Goal: Information Seeking & Learning: Learn about a topic

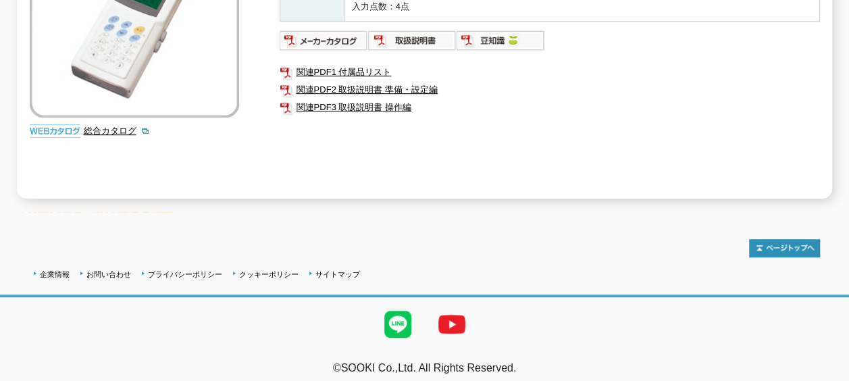
click at [740, 149] on div "メーカー チノー 測定項目 養生温度 特長 測定範囲：－200～400℃ 入力点数：4点 関連PDF1 付属品リスト 関連PDF2 取扱説明書 準備・設定編 …" at bounding box center [550, 53] width 540 height 290
click at [471, 270] on div "企業情報 お問い合わせ プライバシーポリシー クッキーポリシー サイトマップ" at bounding box center [425, 273] width 790 height 18
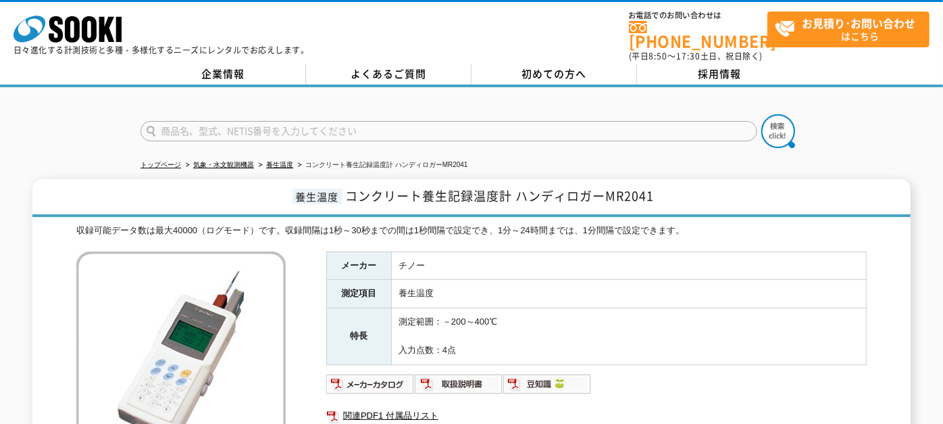
click at [322, 129] on input "text" at bounding box center [449, 131] width 617 height 20
type input "チルフォーメーション"
click at [761, 114] on button at bounding box center [778, 131] width 34 height 34
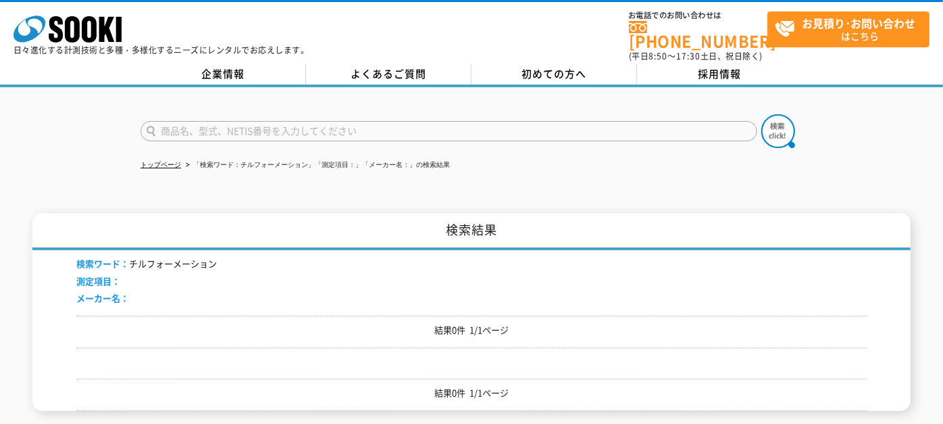
click at [238, 136] on form at bounding box center [472, 133] width 662 height 38
click at [238, 124] on input "text" at bounding box center [449, 131] width 617 height 20
type input "商品名、型式、NETIS番号を入力してください"
click at [171, 161] on link "トップページ" at bounding box center [161, 164] width 41 height 7
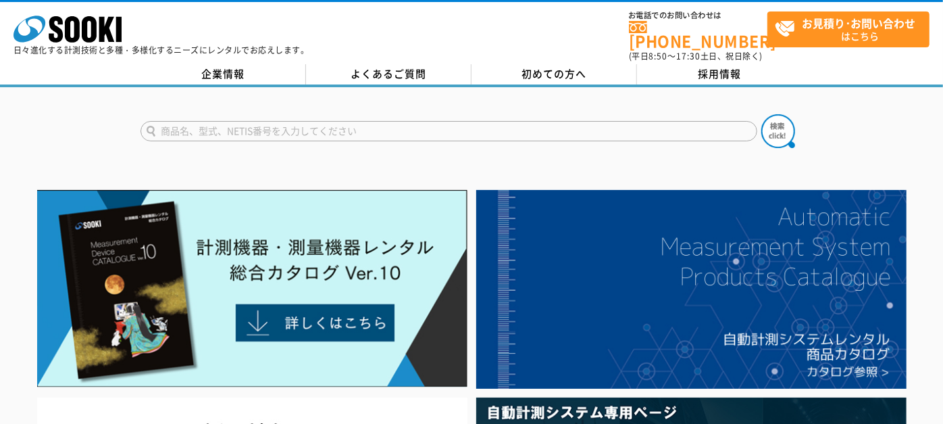
click at [211, 124] on input "text" at bounding box center [449, 131] width 617 height 20
type input "チルフォー"
click at [761, 114] on button at bounding box center [778, 131] width 34 height 34
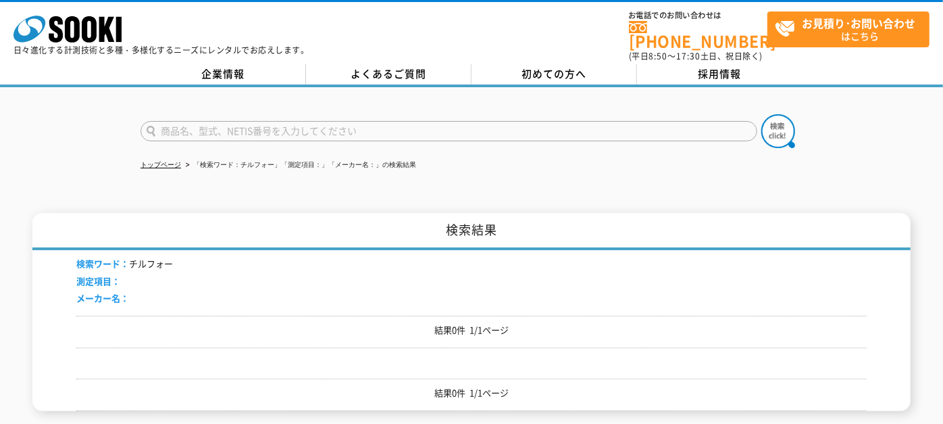
click at [233, 122] on input "text" at bounding box center [449, 131] width 617 height 20
type input "チル"
click at [761, 114] on button at bounding box center [778, 131] width 34 height 34
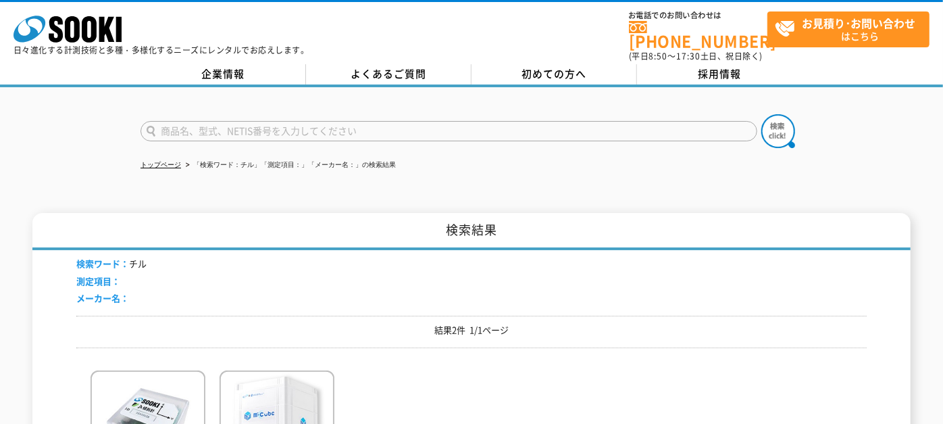
scroll to position [150, 0]
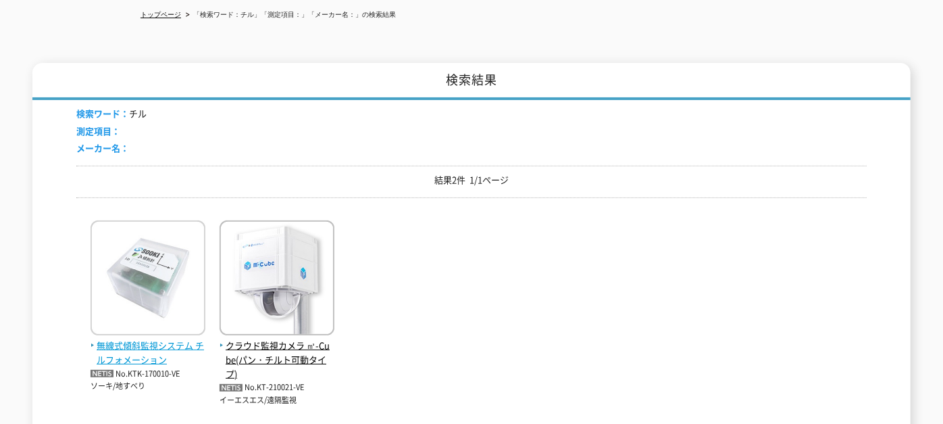
click at [138, 249] on img at bounding box center [148, 279] width 115 height 118
click at [141, 296] on img at bounding box center [148, 279] width 115 height 118
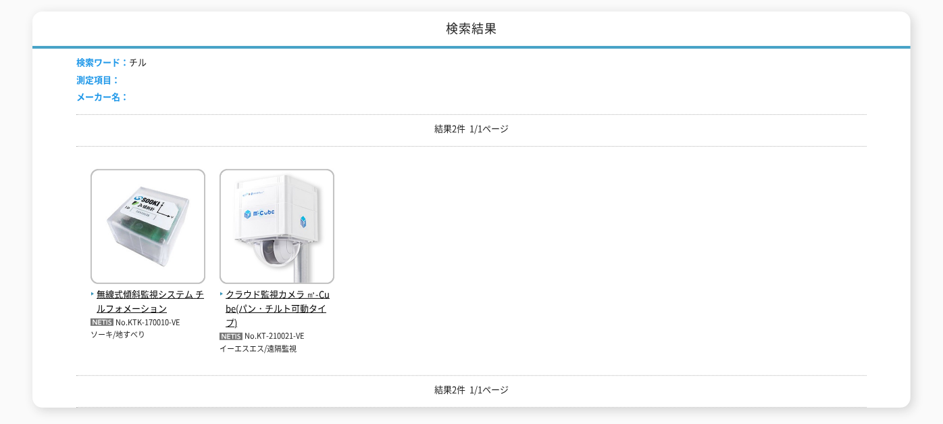
scroll to position [253, 0]
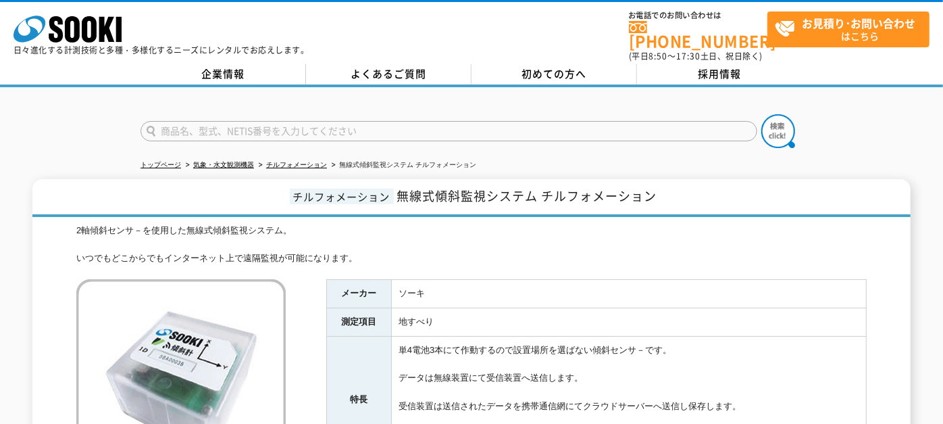
click at [741, 308] on td "地すべり" at bounding box center [629, 322] width 475 height 28
click at [837, 114] on div at bounding box center [471, 119] width 943 height 65
click at [389, 127] on input "text" at bounding box center [449, 131] width 617 height 20
type input "レーザーバリア"
click at [761, 114] on button at bounding box center [778, 131] width 34 height 34
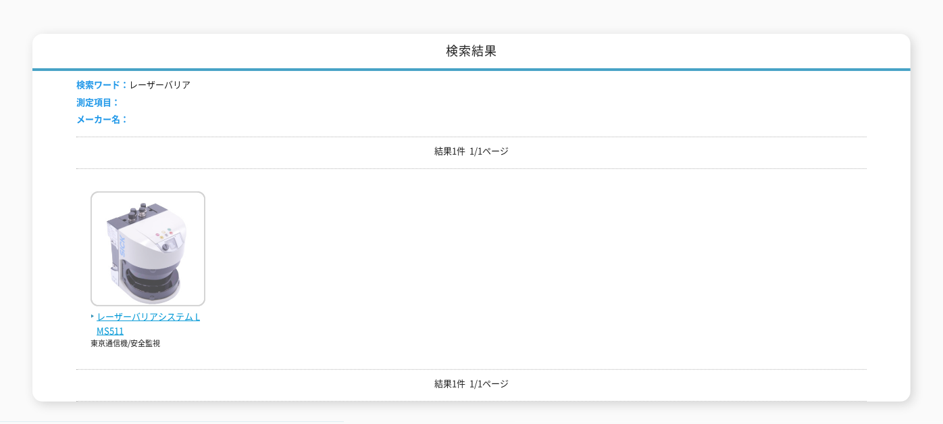
scroll to position [300, 0]
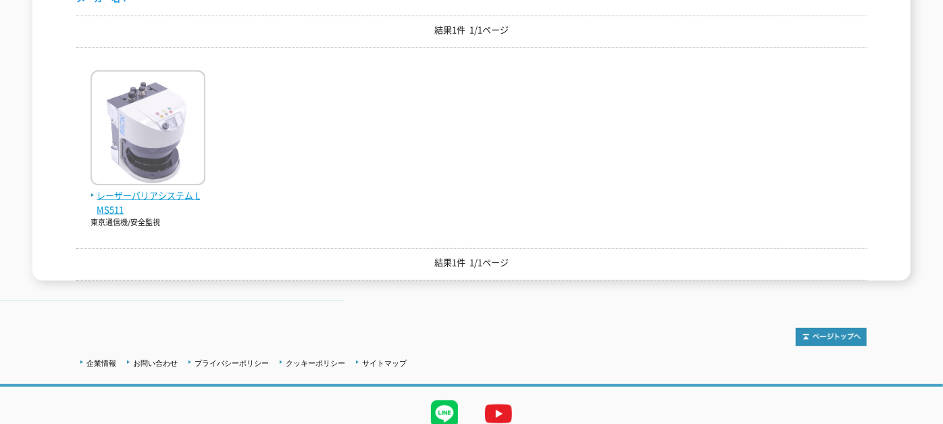
click at [135, 168] on img at bounding box center [148, 129] width 115 height 118
click at [136, 153] on img at bounding box center [148, 129] width 115 height 118
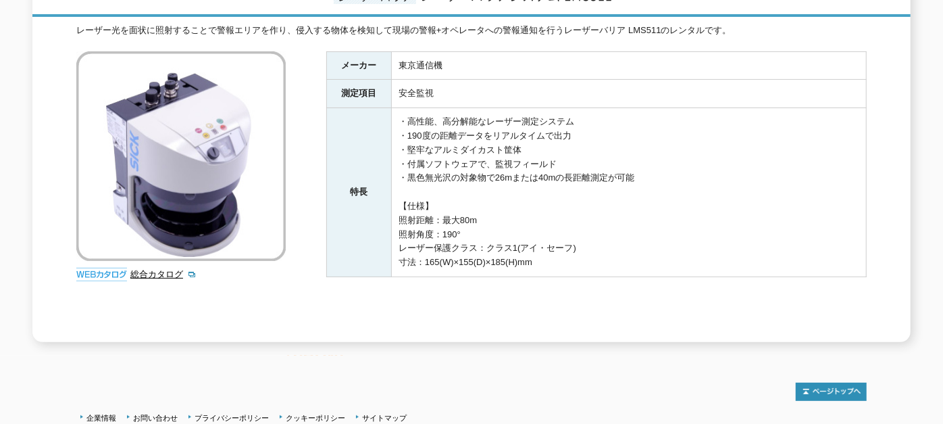
scroll to position [151, 0]
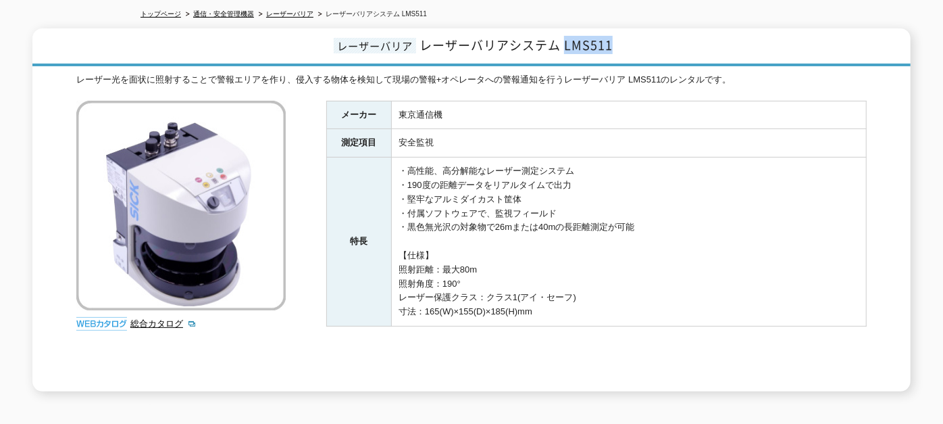
drag, startPoint x: 576, startPoint y: 41, endPoint x: 563, endPoint y: 44, distance: 13.1
click at [563, 44] on h1 "レーザーバリア レーザーバリアシステム LMS511" at bounding box center [471, 47] width 878 height 38
copy span "LMS511"
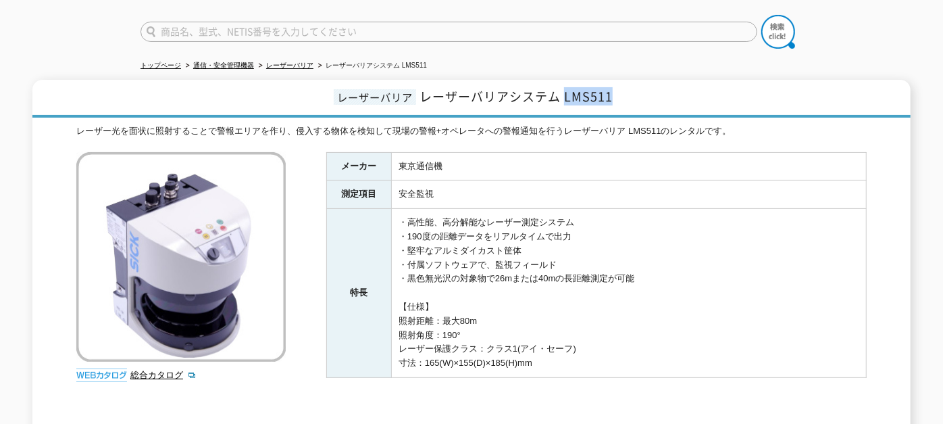
scroll to position [76, 0]
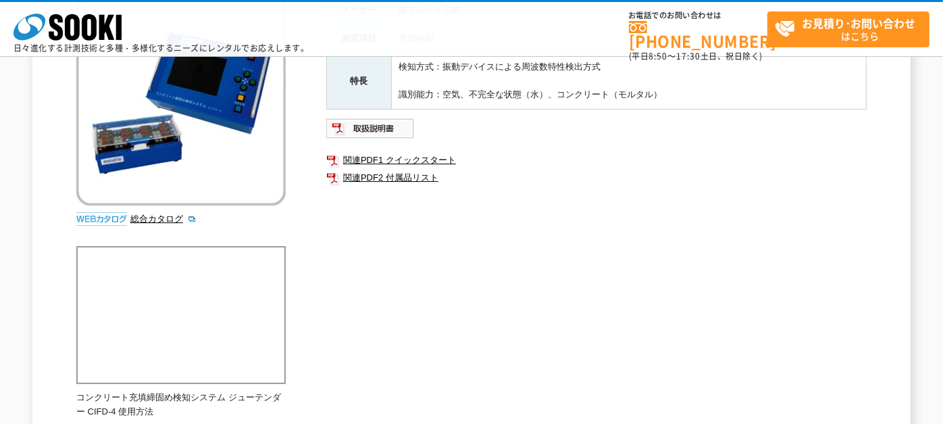
scroll to position [75, 0]
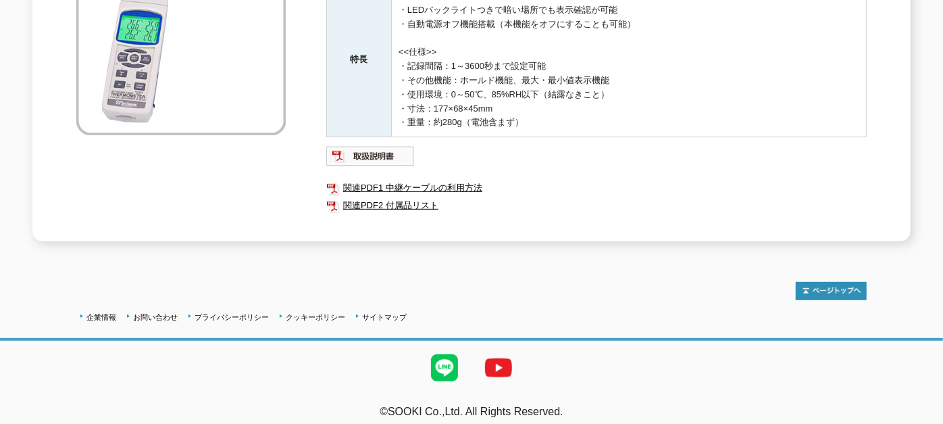
scroll to position [176, 0]
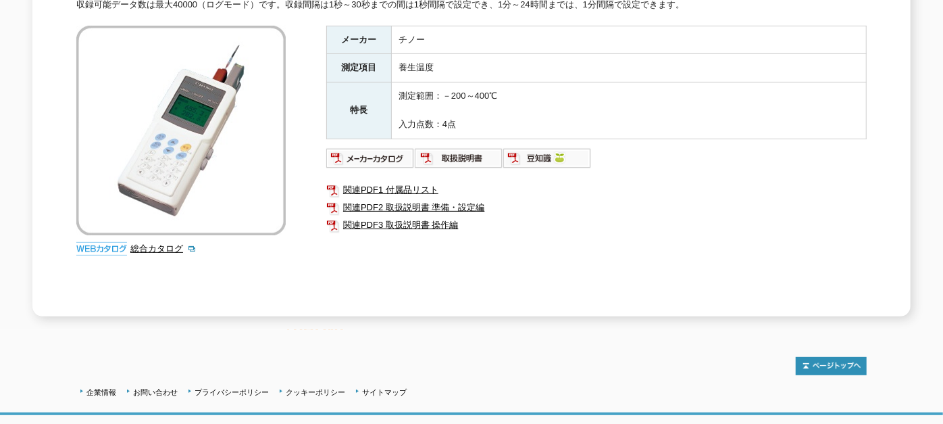
scroll to position [300, 0]
